Goal: Transaction & Acquisition: Obtain resource

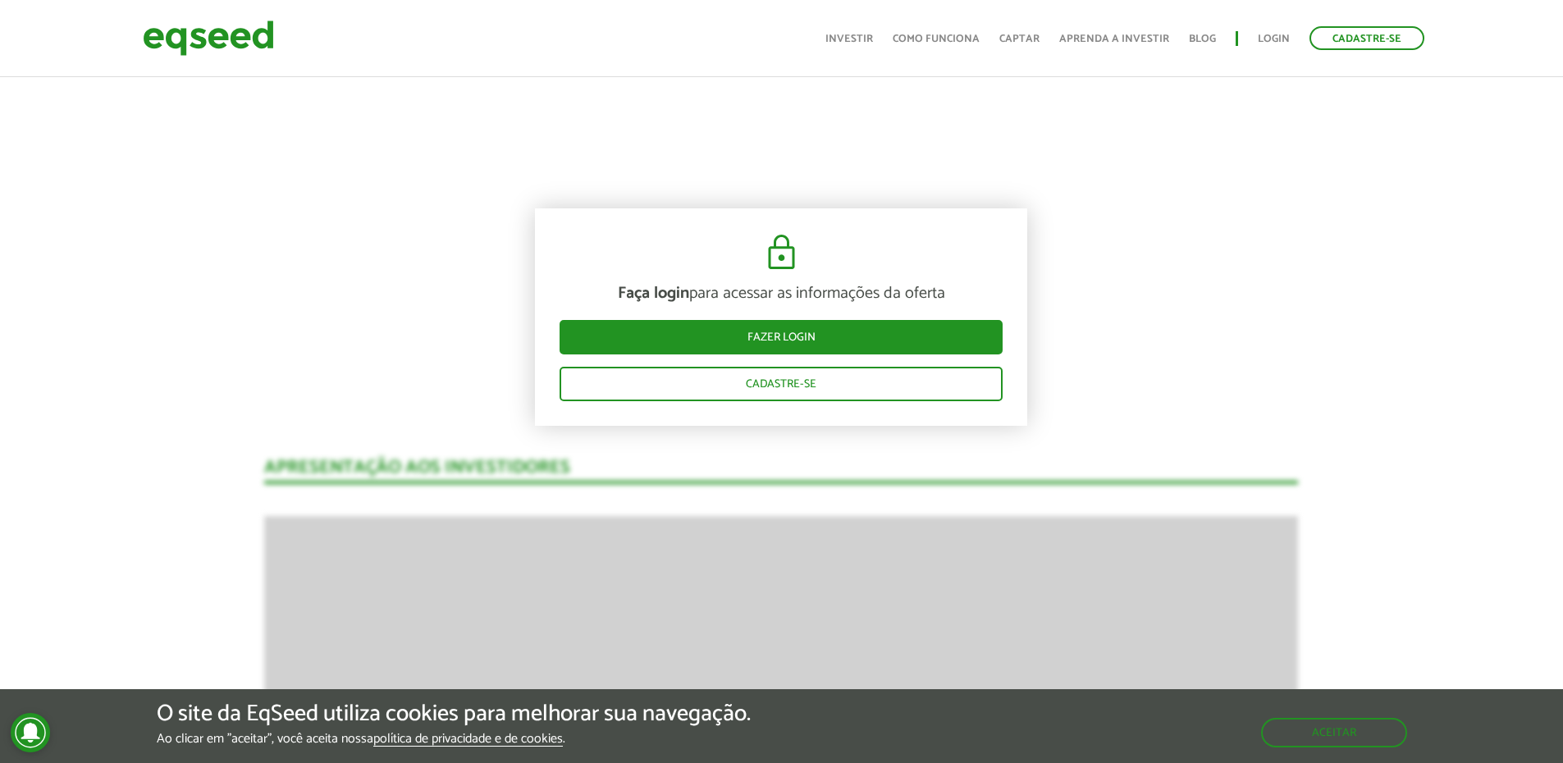
scroll to position [984, 0]
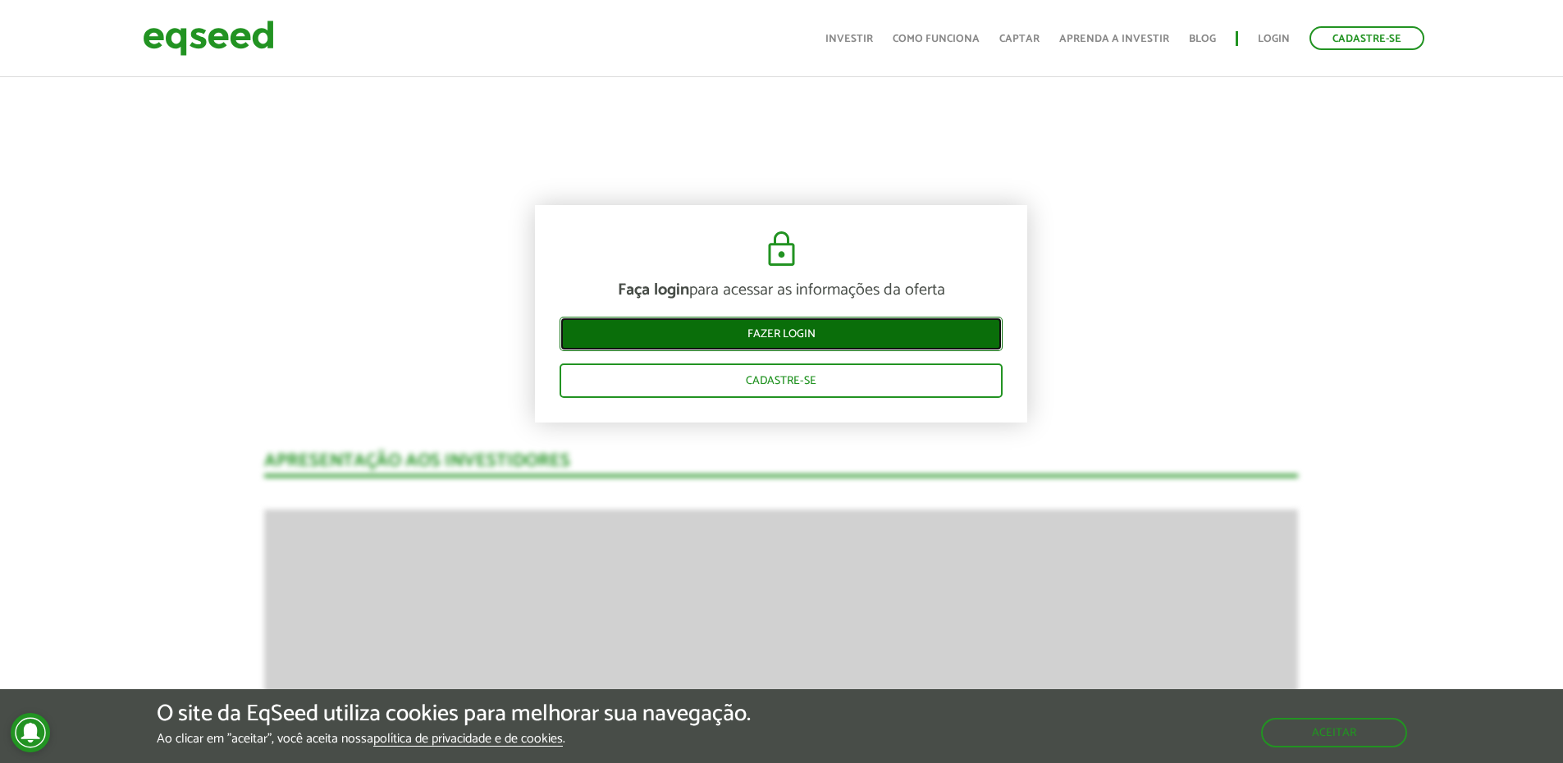
click at [834, 340] on link "Fazer login" at bounding box center [780, 334] width 443 height 34
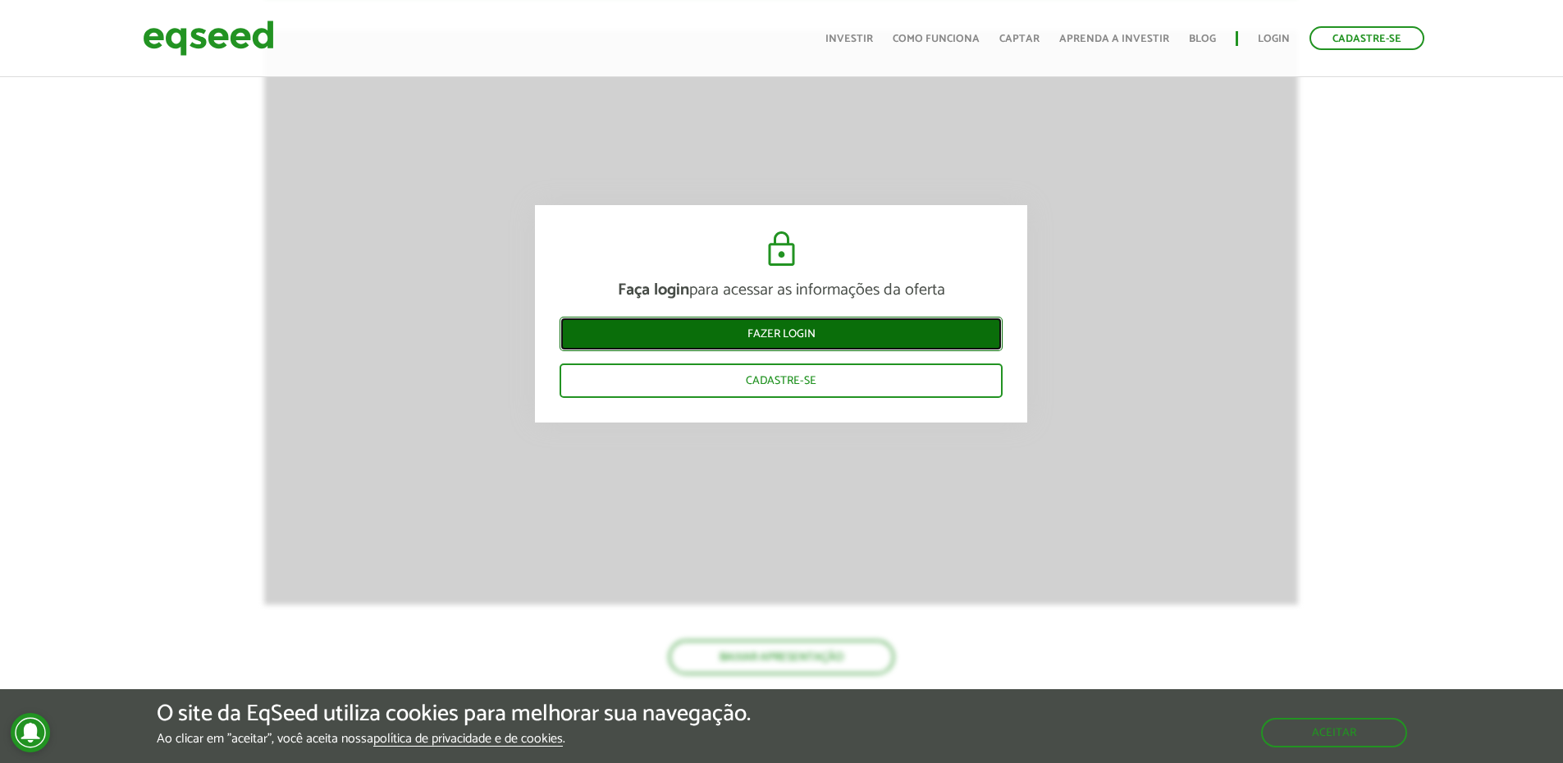
scroll to position [1872, 0]
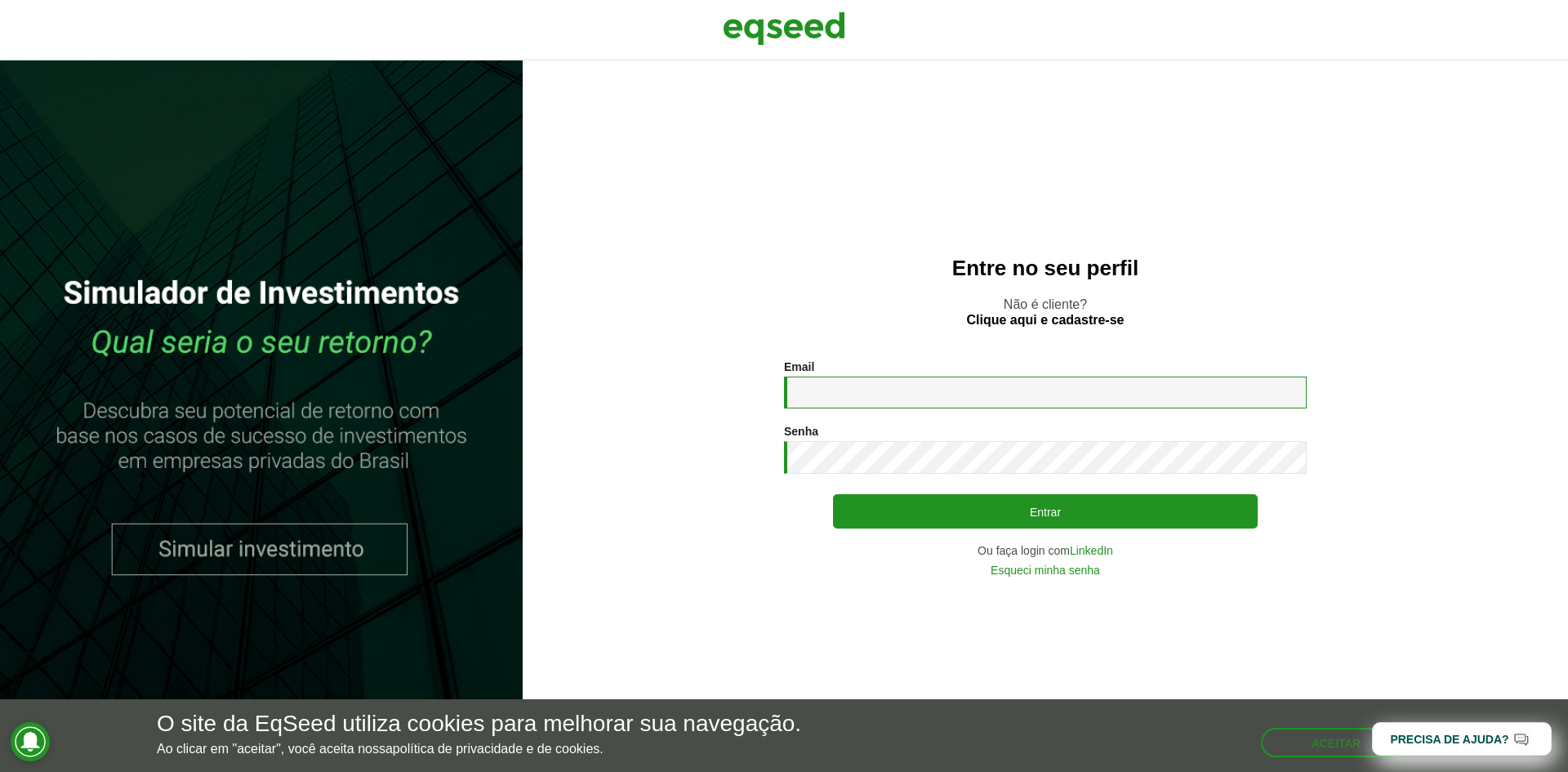
click at [889, 388] on input "Email *" at bounding box center [1044, 392] width 523 height 32
type input "**********"
click at [833, 494] on button "Entrar" at bounding box center [1045, 511] width 425 height 34
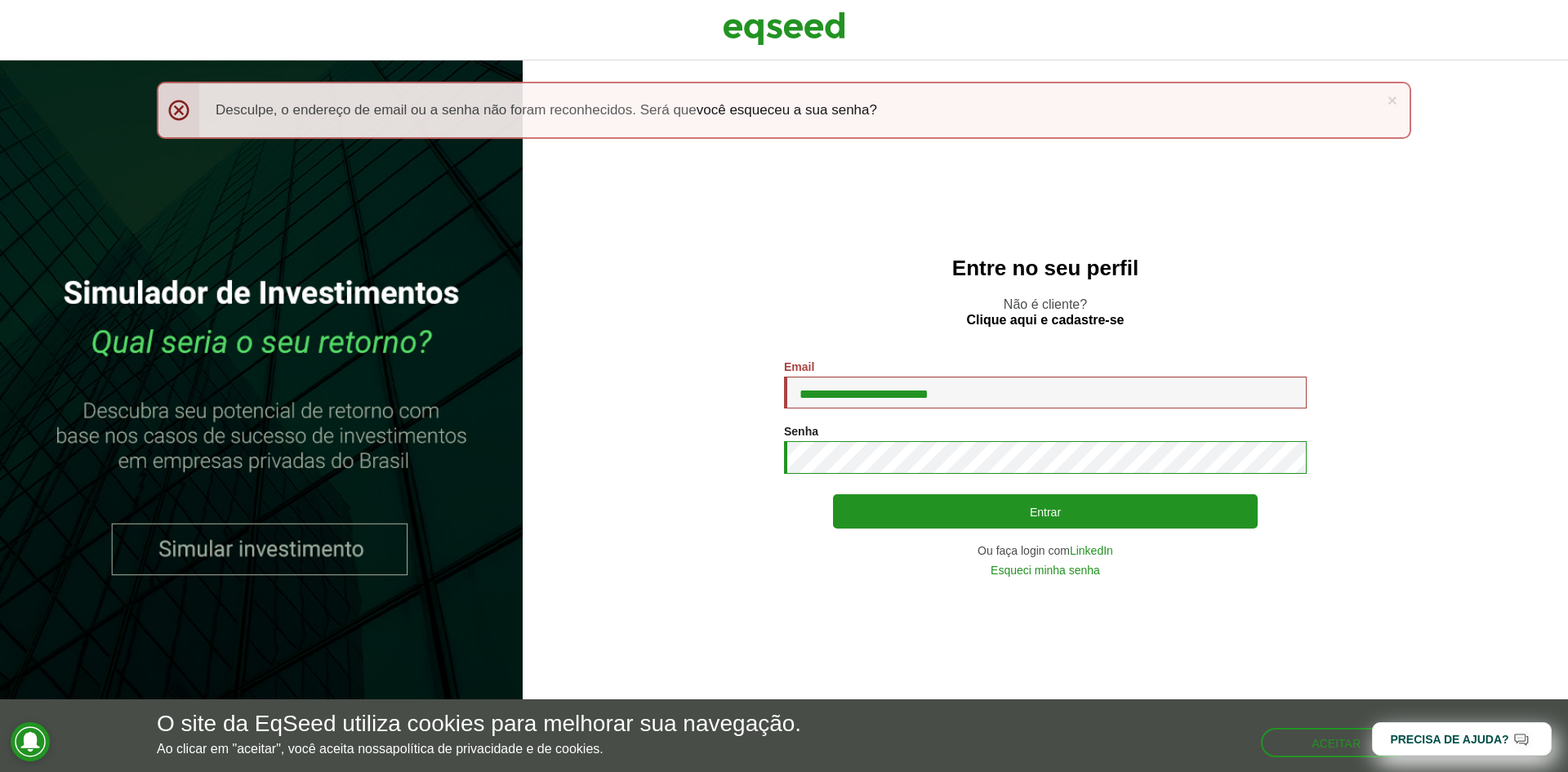
click at [833, 494] on button "Entrar" at bounding box center [1045, 511] width 425 height 34
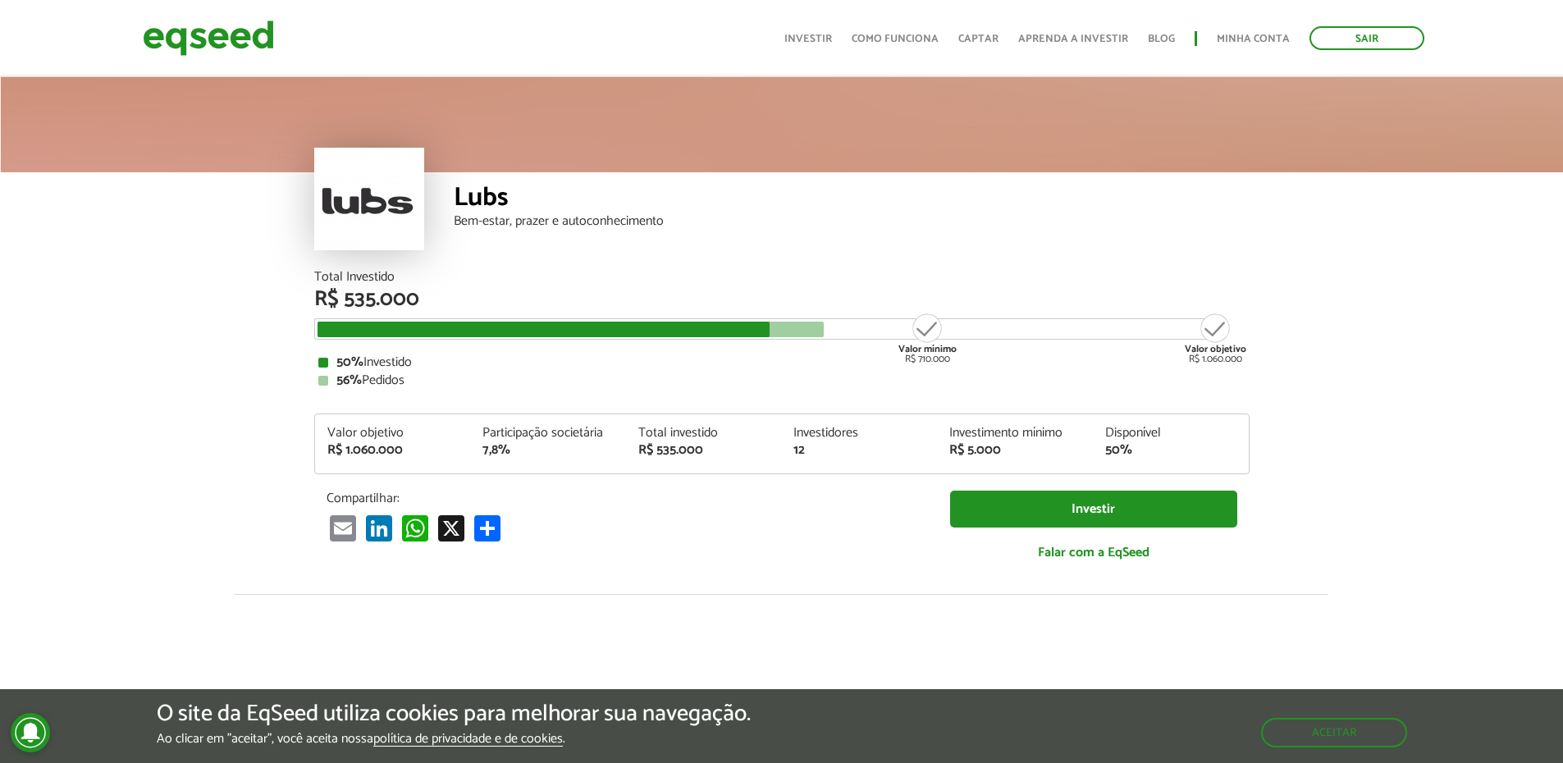
scroll to position [492, 0]
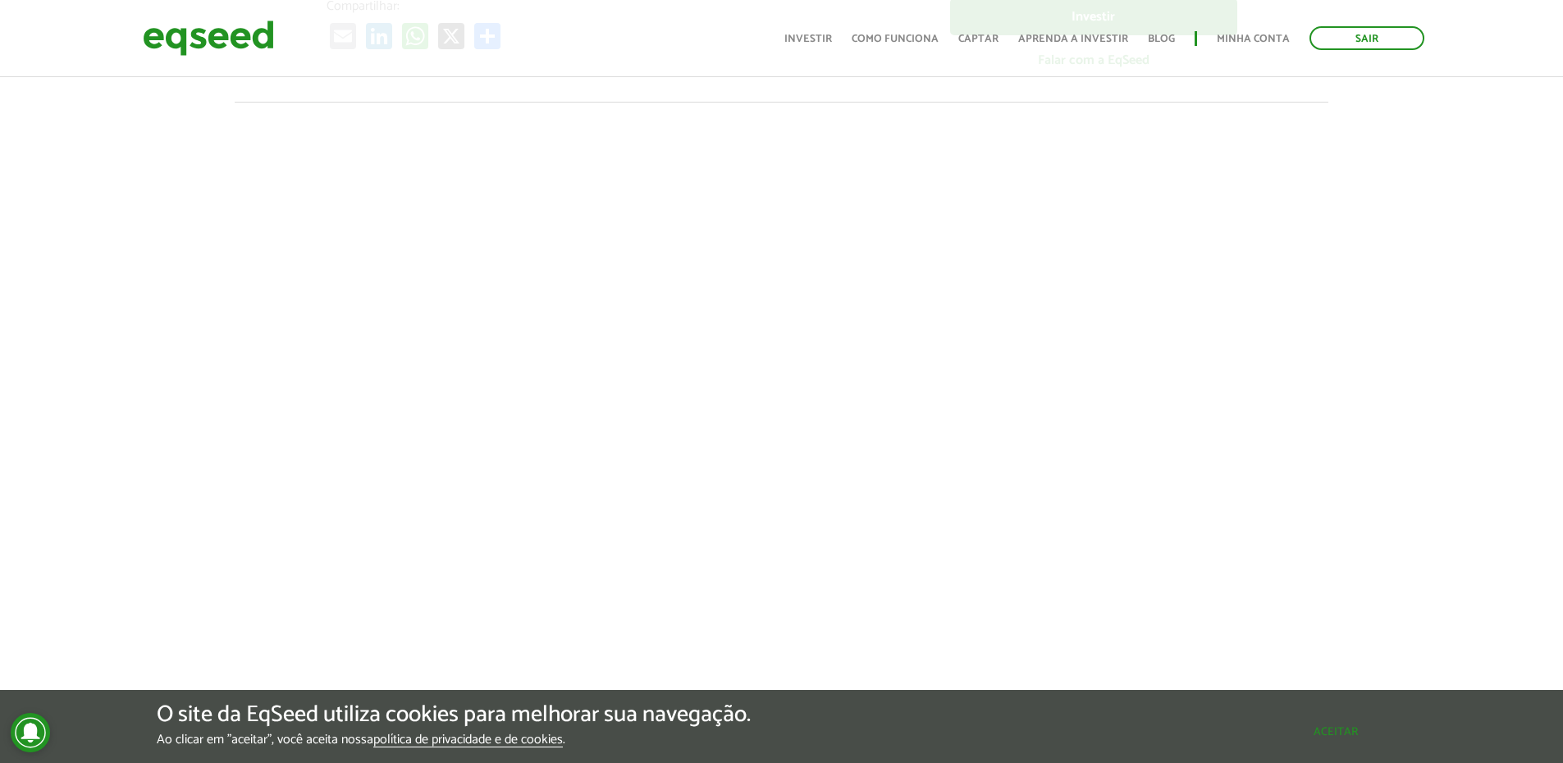
drag, startPoint x: 1334, startPoint y: 737, endPoint x: 1335, endPoint y: 501, distance: 235.4
click at [1334, 737] on button "Aceitar" at bounding box center [1335, 732] width 143 height 26
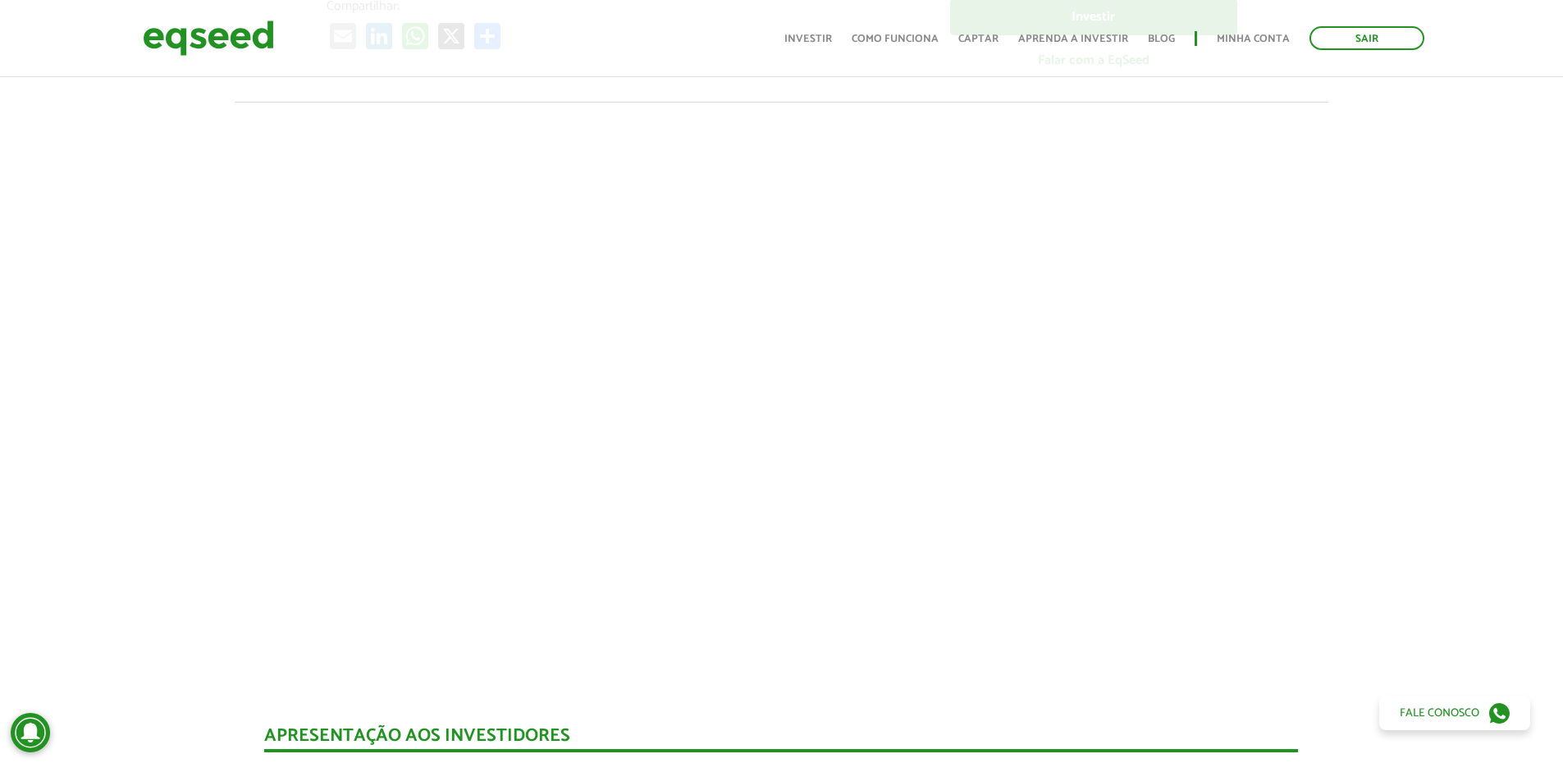
scroll to position [0, 0]
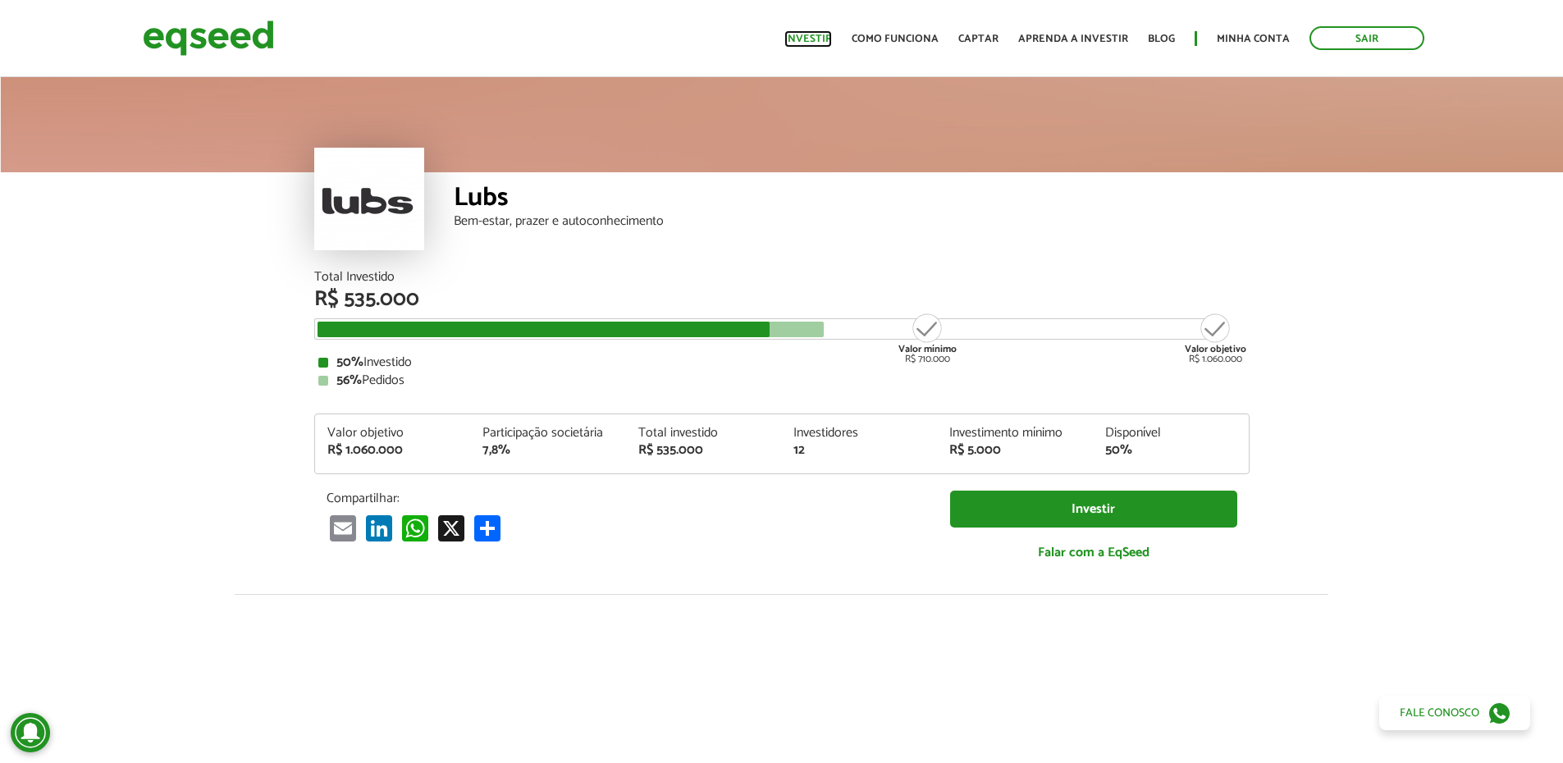
click at [826, 43] on link "Investir" at bounding box center [808, 39] width 48 height 11
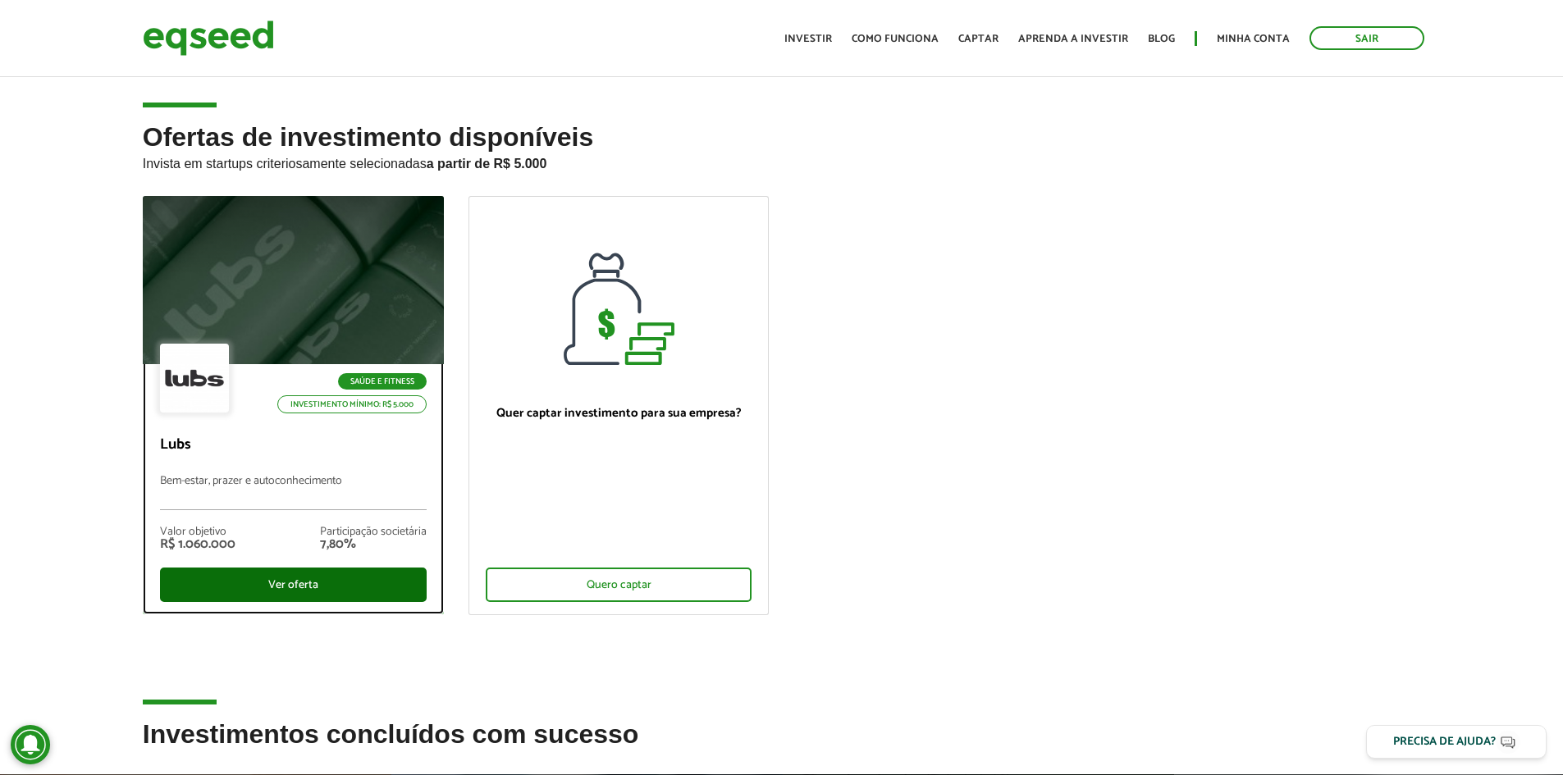
click at [285, 587] on div "Ver oferta" at bounding box center [293, 585] width 267 height 34
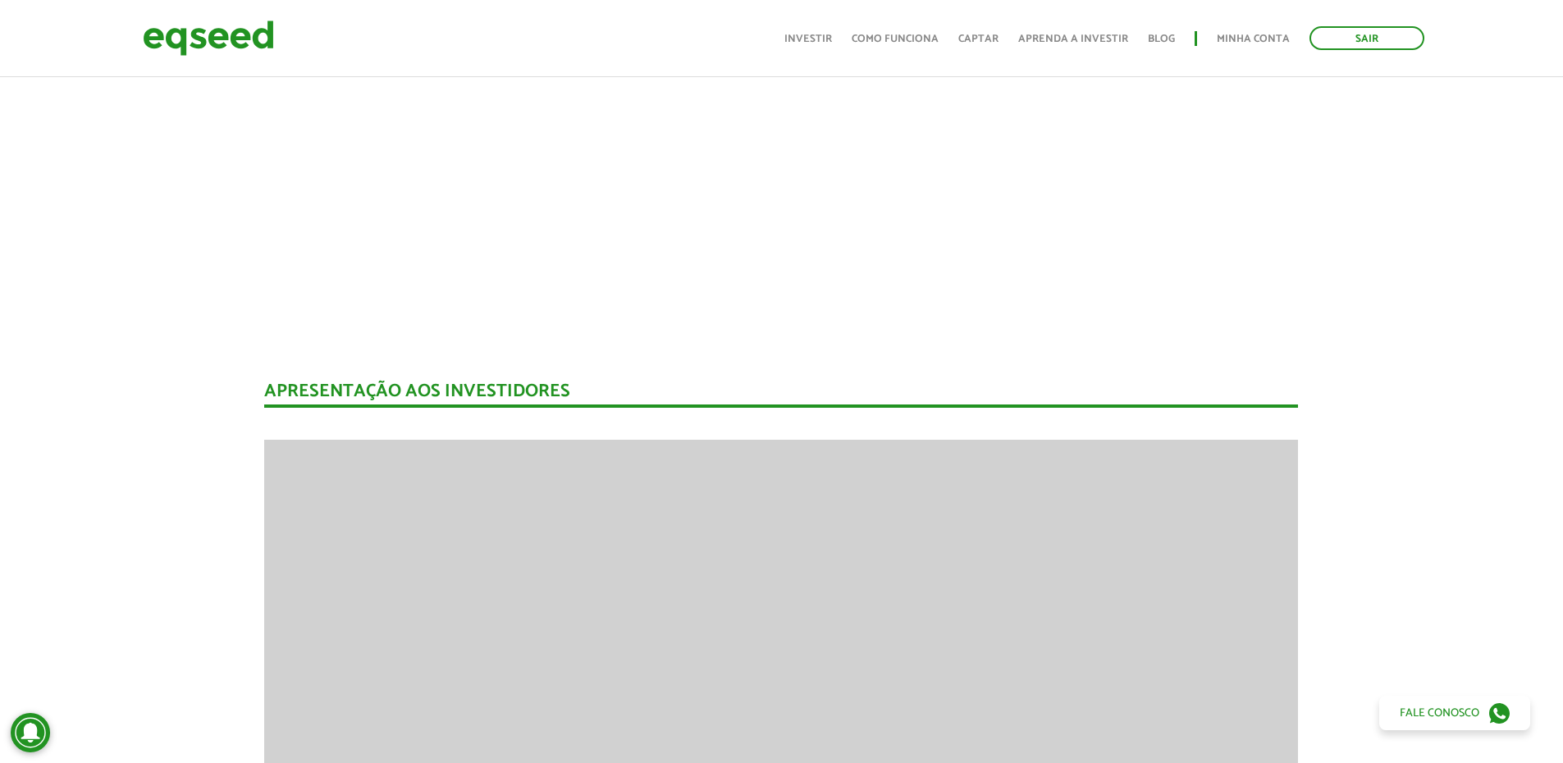
scroll to position [1230, 0]
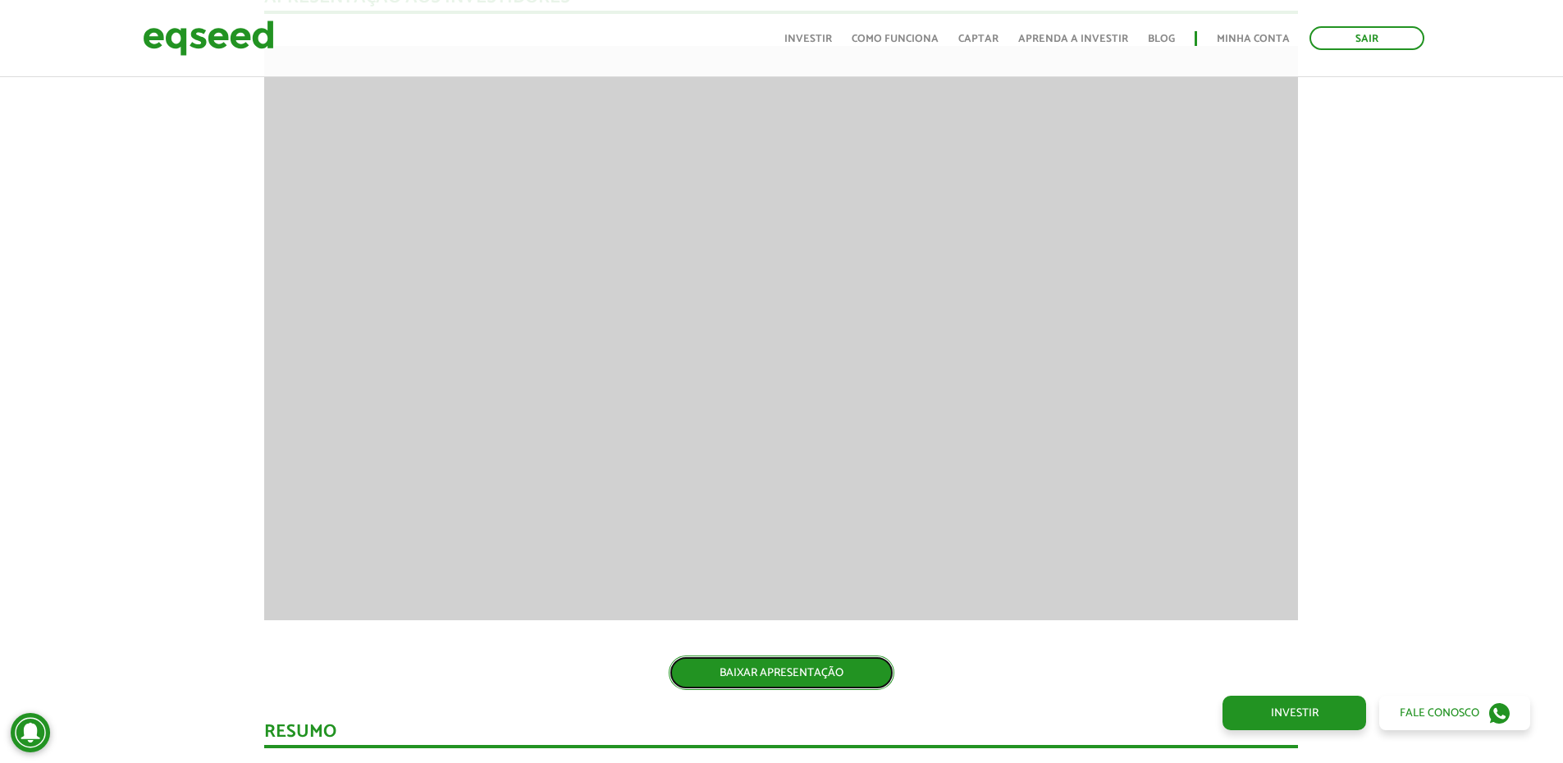
click at [791, 669] on link "BAIXAR APRESENTAÇÃO" at bounding box center [782, 672] width 226 height 34
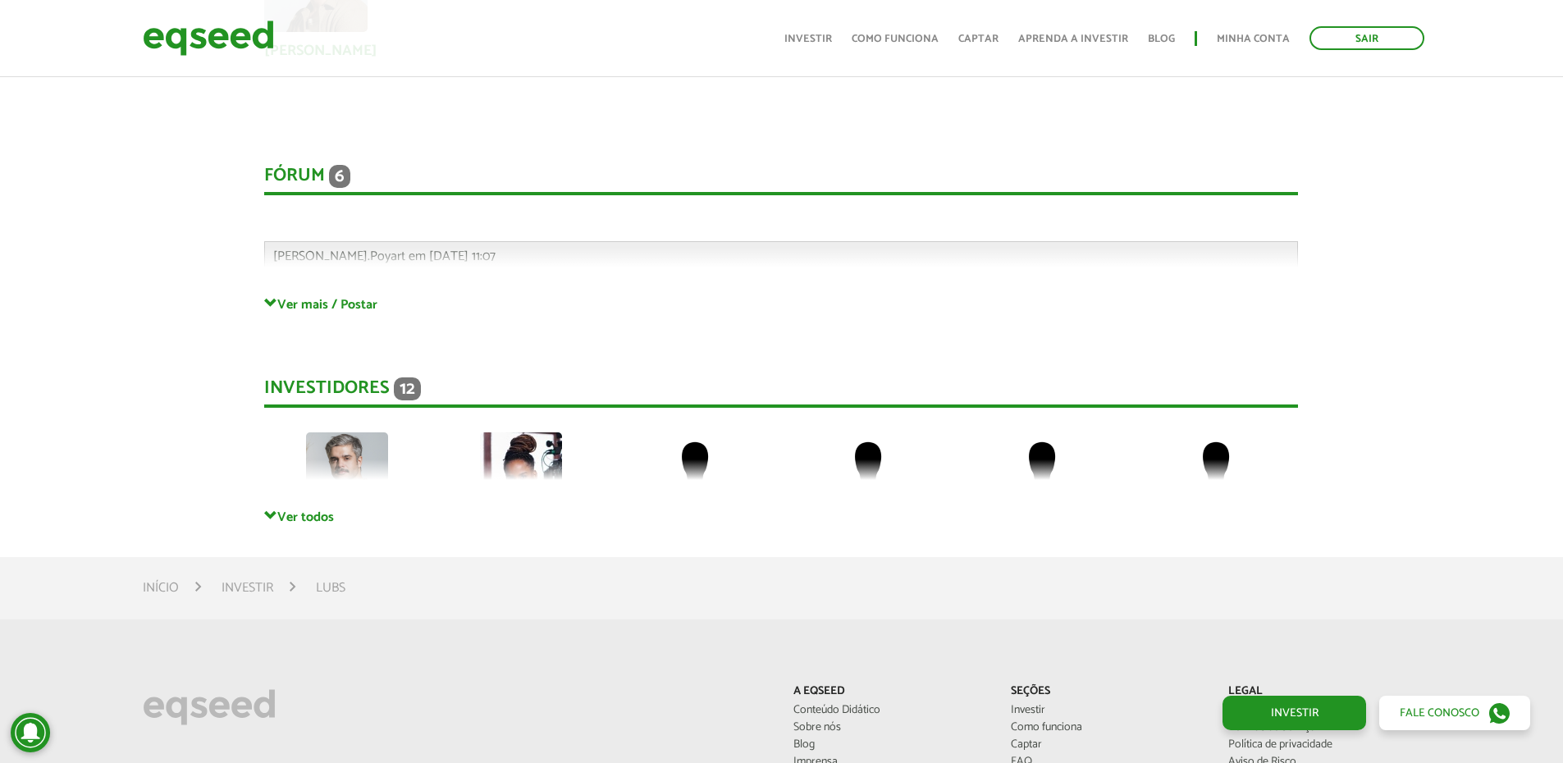
scroll to position [3341, 0]
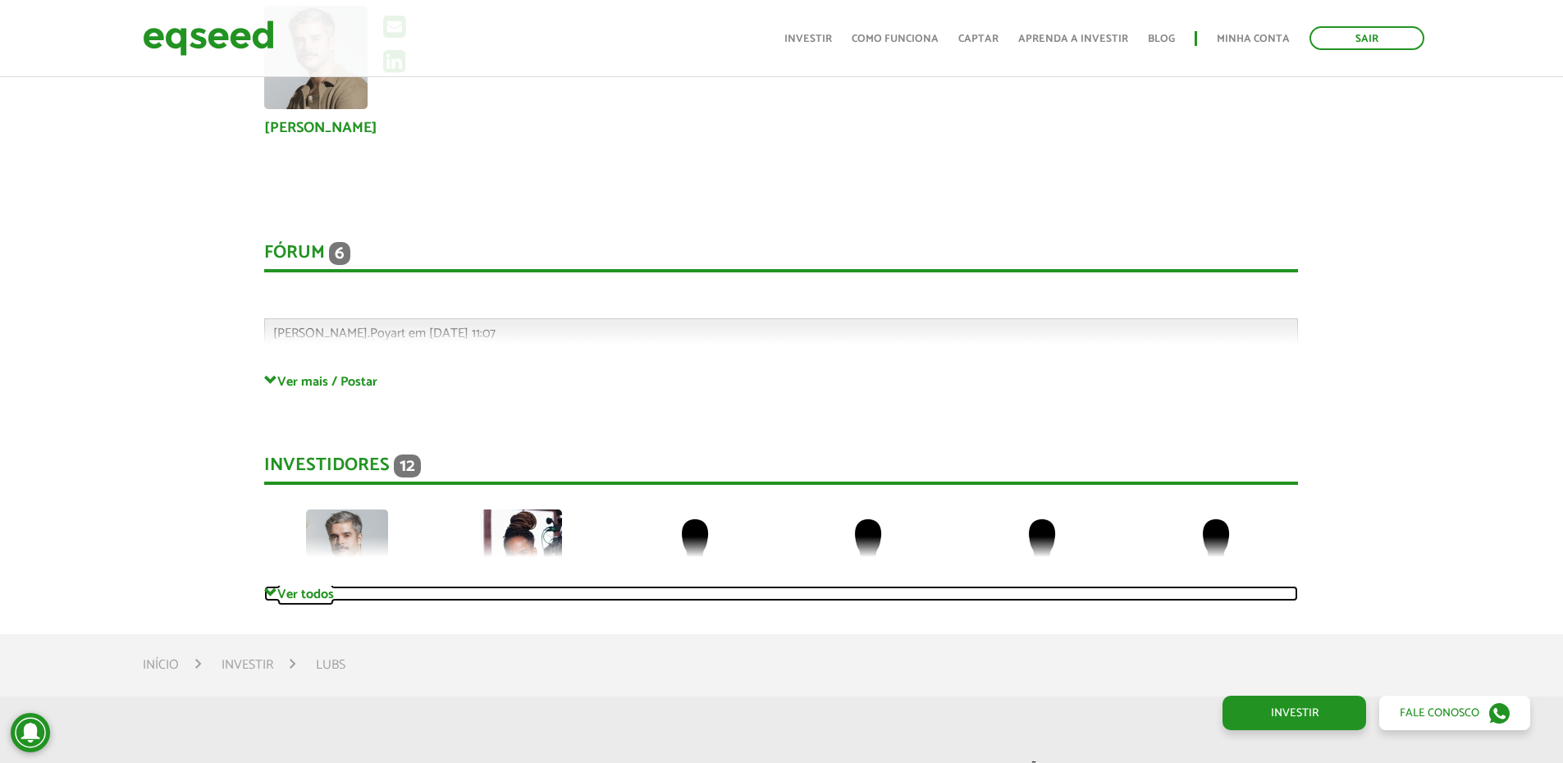
click at [311, 586] on link "Ver todos" at bounding box center [781, 594] width 1034 height 16
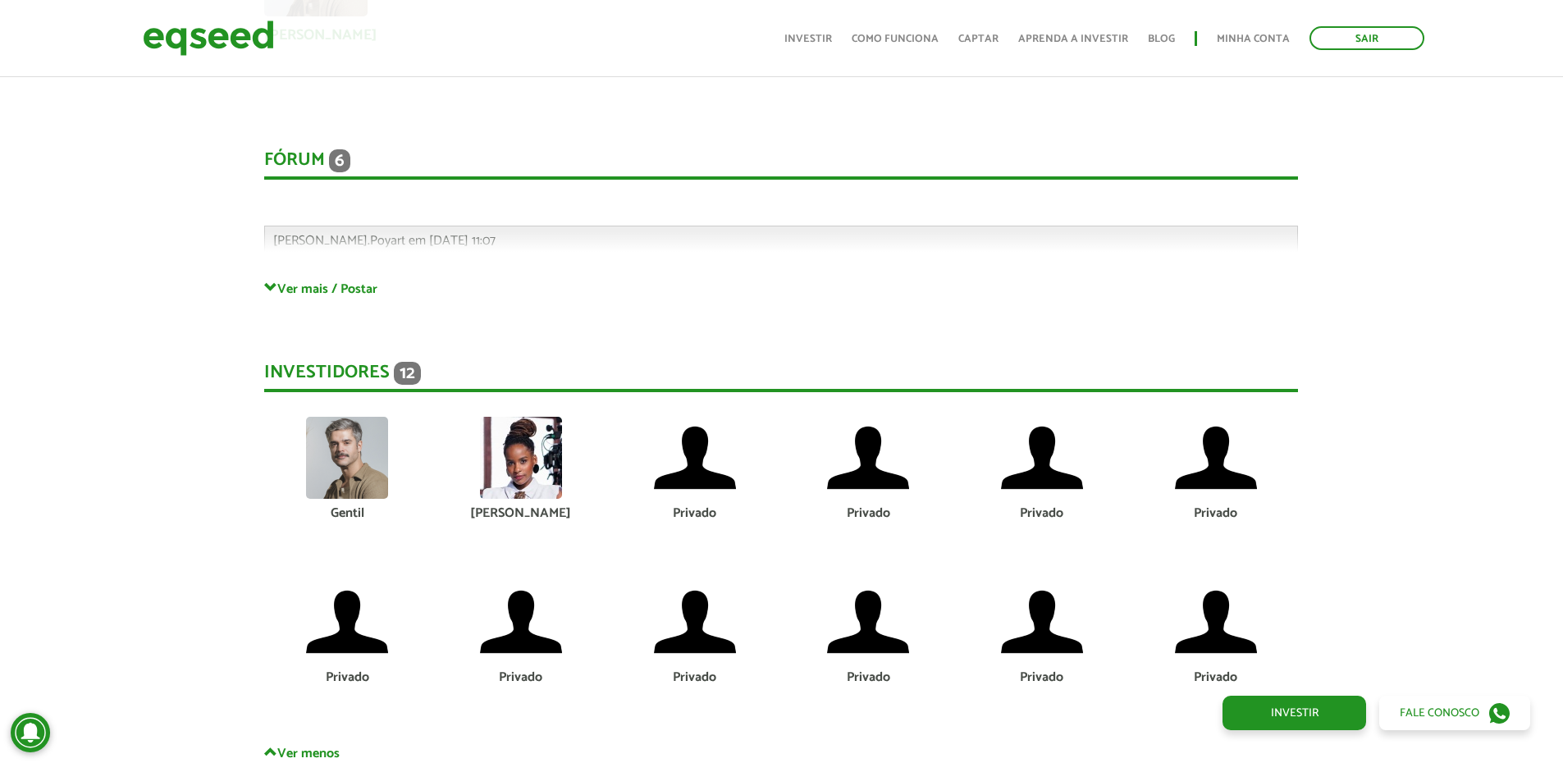
scroll to position [3449, 0]
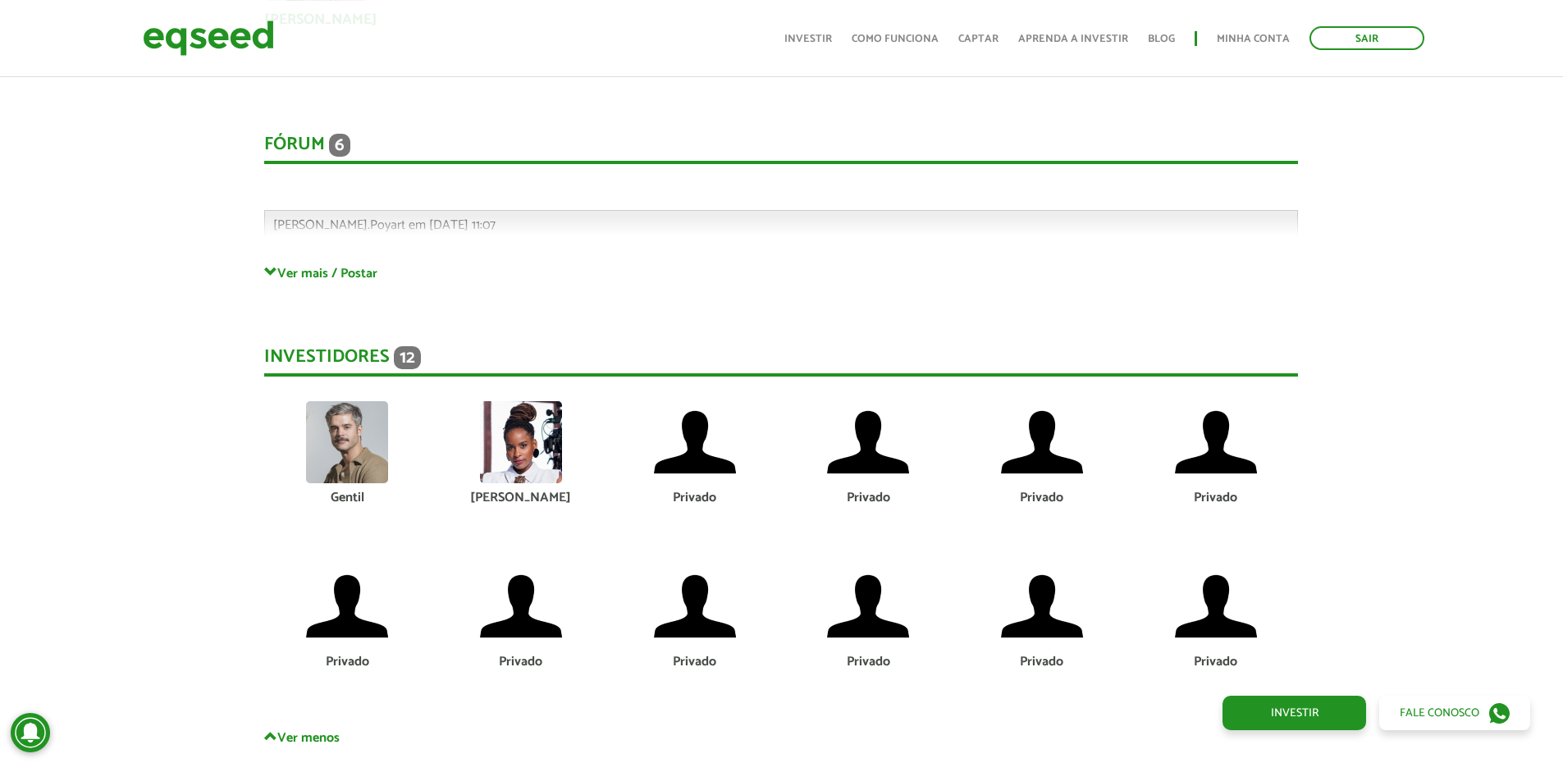
click at [516, 438] on img at bounding box center [521, 442] width 82 height 82
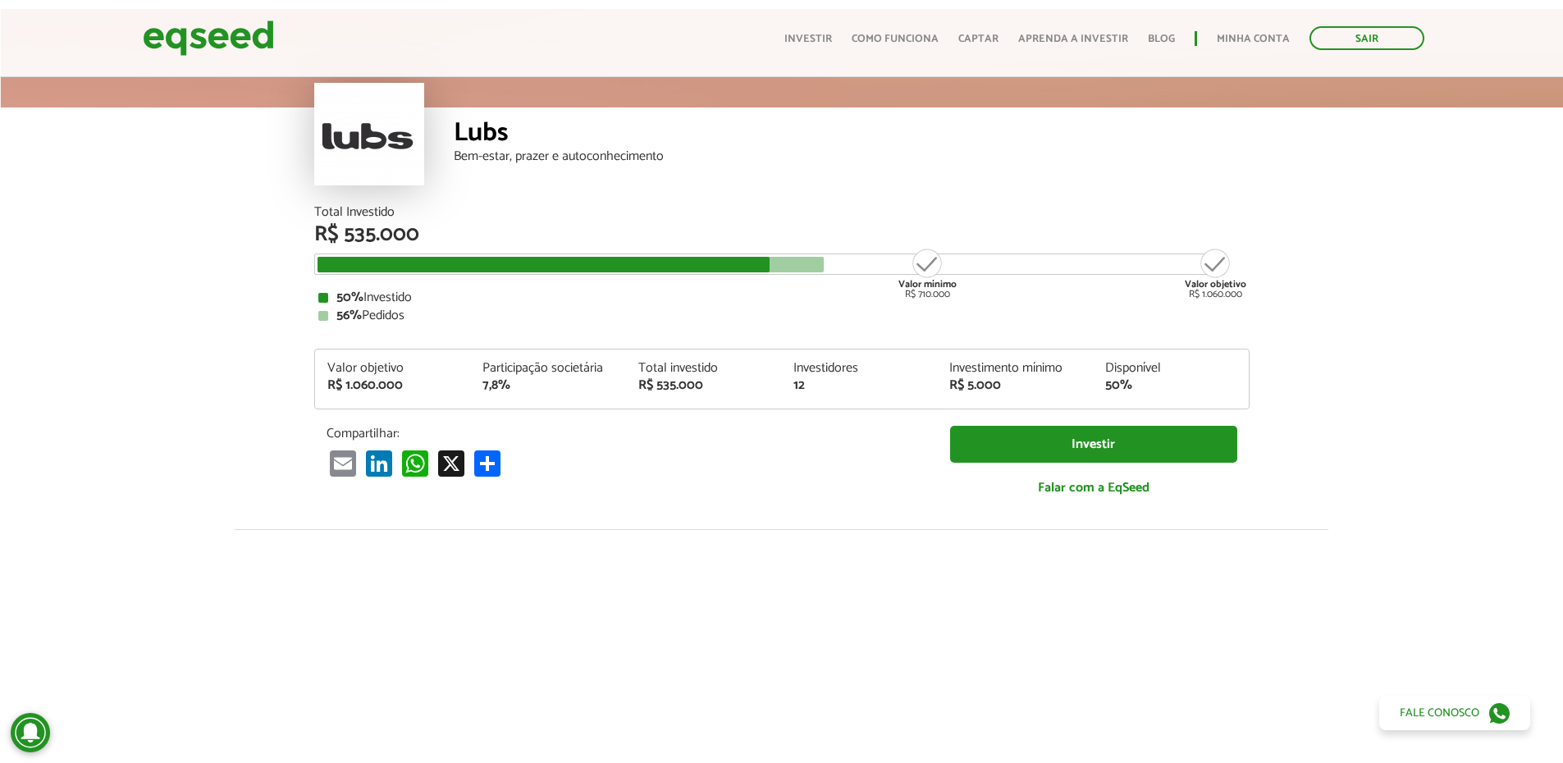
scroll to position [0, 0]
